Goal: Information Seeking & Learning: Learn about a topic

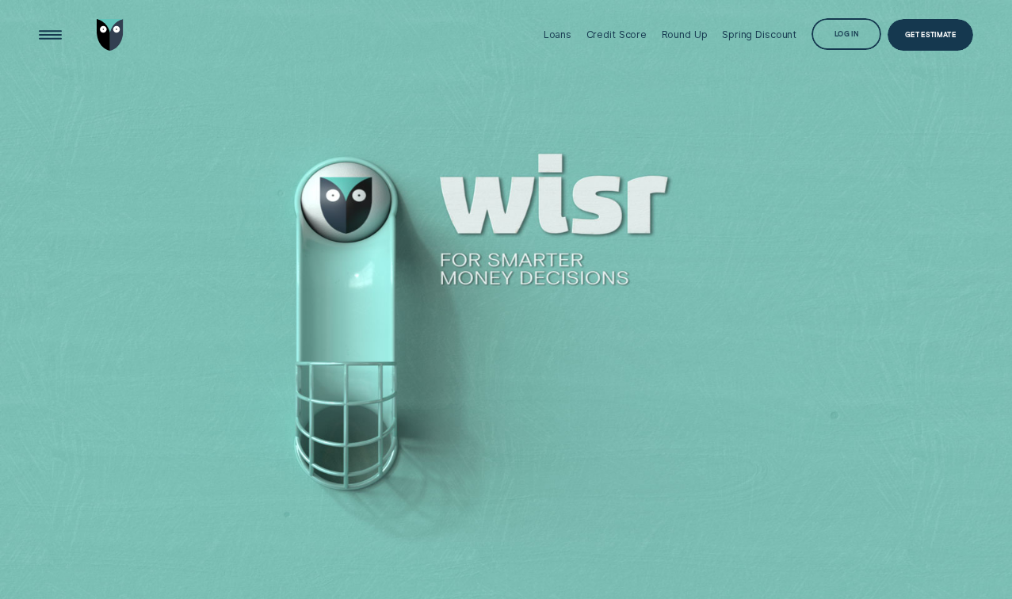
click at [545, 33] on li "Loans" at bounding box center [558, 35] width 43 height 71
click at [558, 36] on div "Loans" at bounding box center [558, 35] width 28 height 12
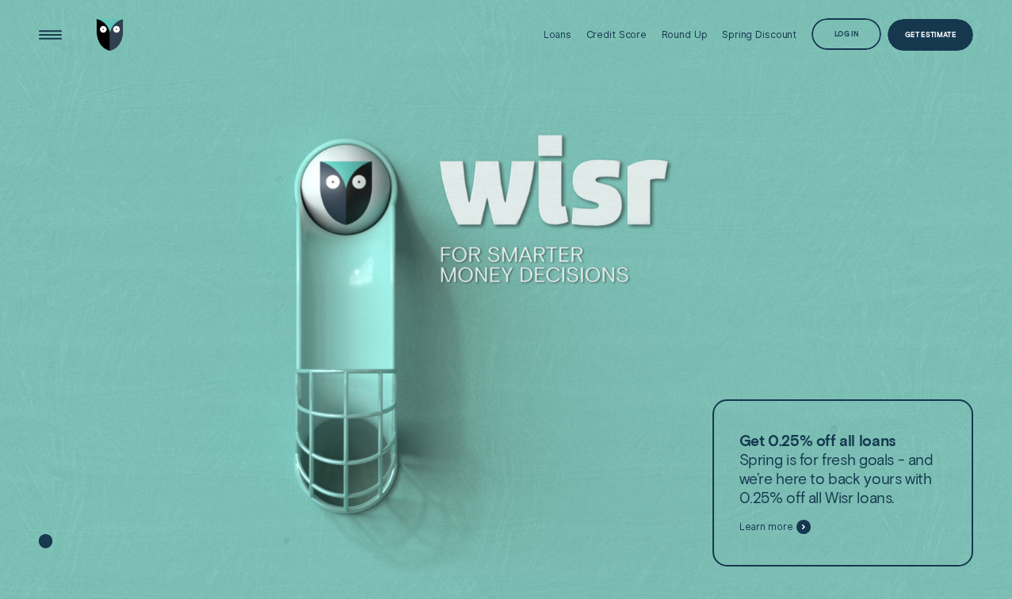
click at [560, 30] on div "Loans" at bounding box center [558, 35] width 28 height 12
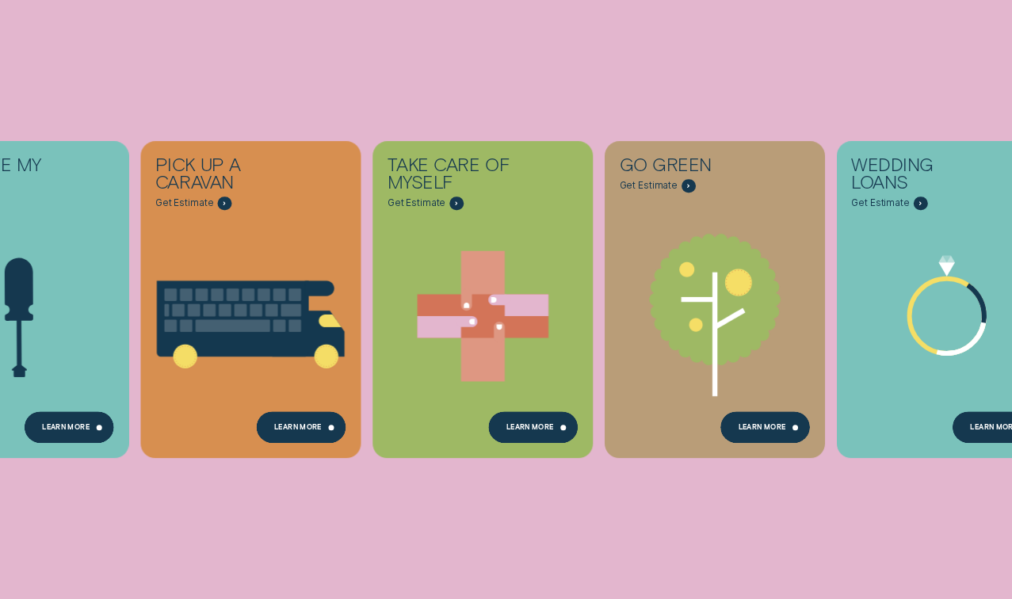
scroll to position [498, 0]
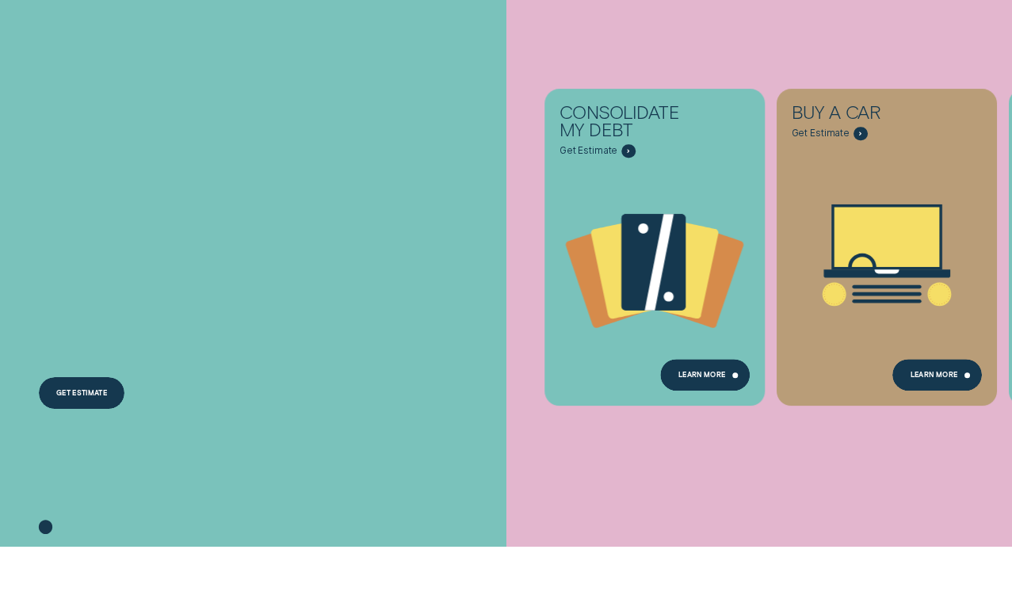
scroll to position [503, 0]
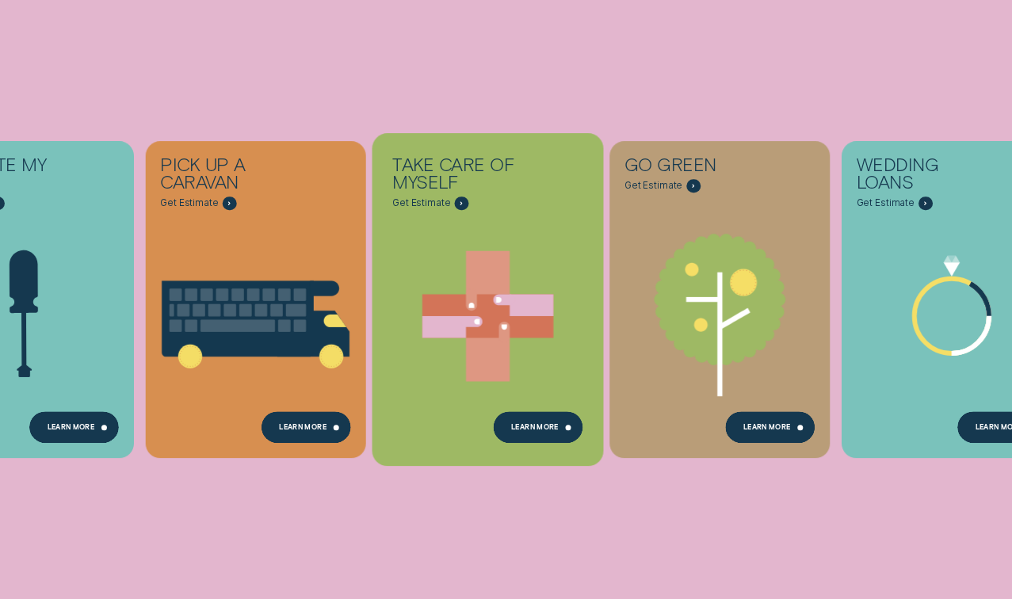
click at [458, 265] on icon "Take care of myself - Learn more" at bounding box center [488, 317] width 231 height 176
